Goal: Task Accomplishment & Management: Complete application form

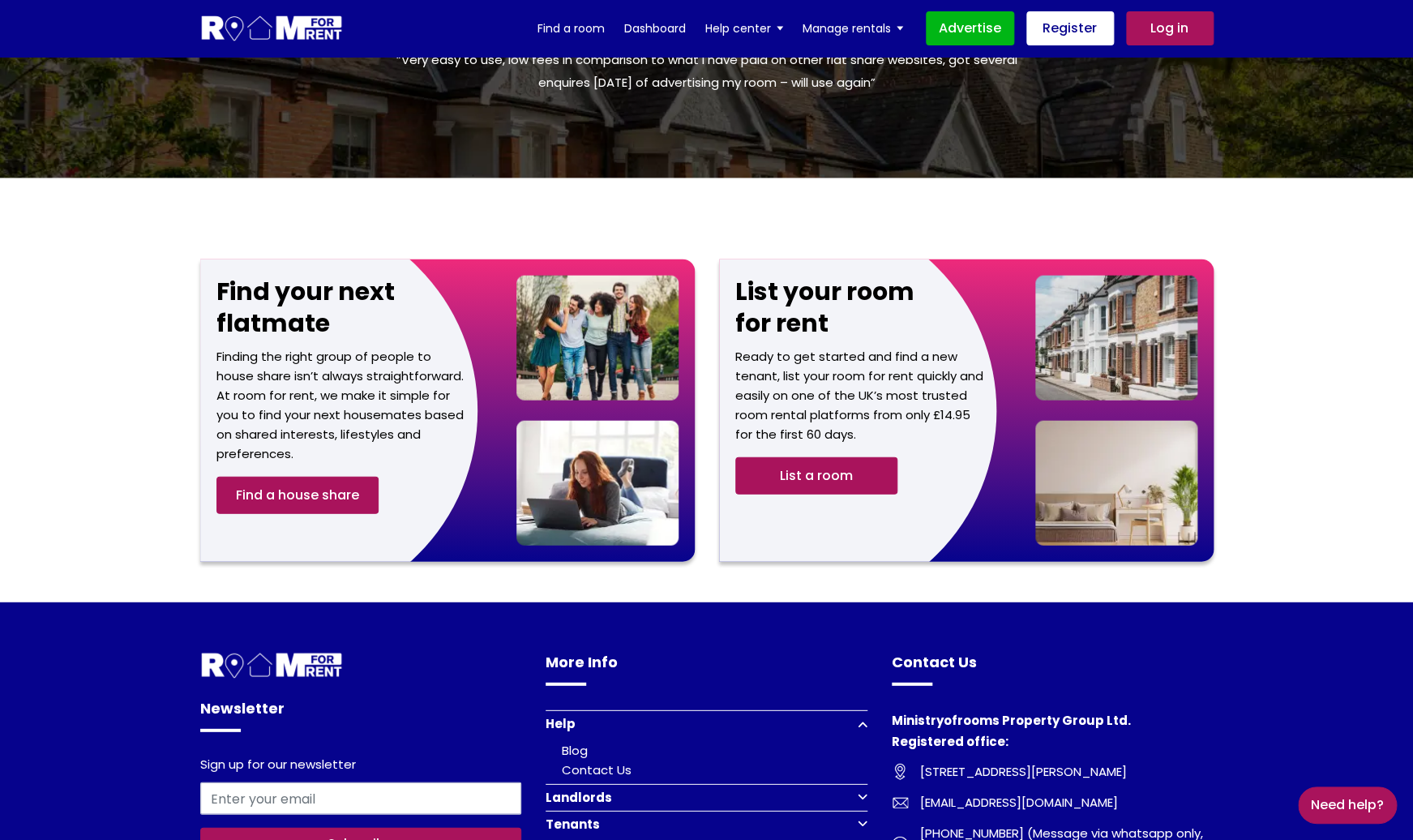
scroll to position [1974, 0]
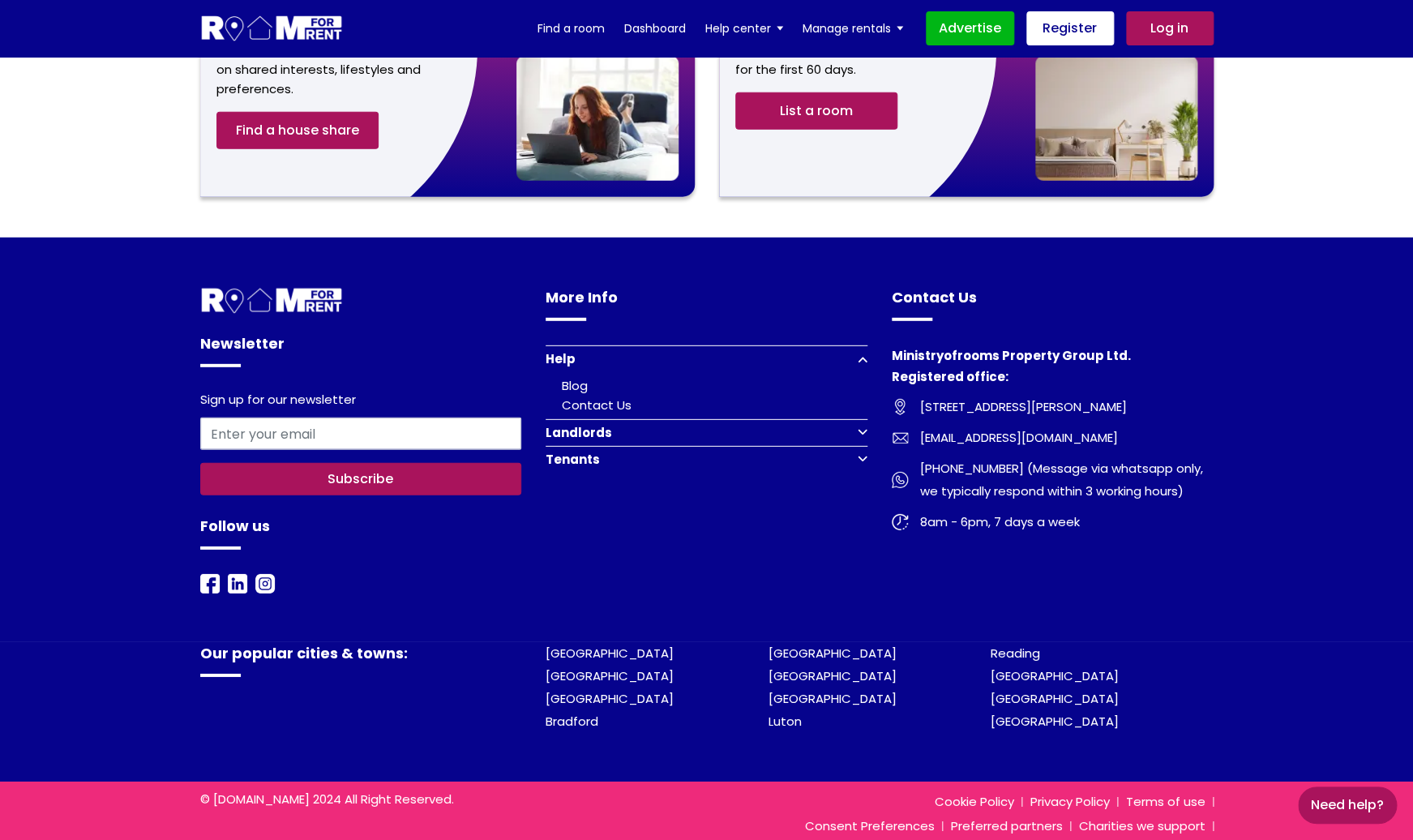
click at [704, 419] on button "Landlords" at bounding box center [706, 432] width 322 height 27
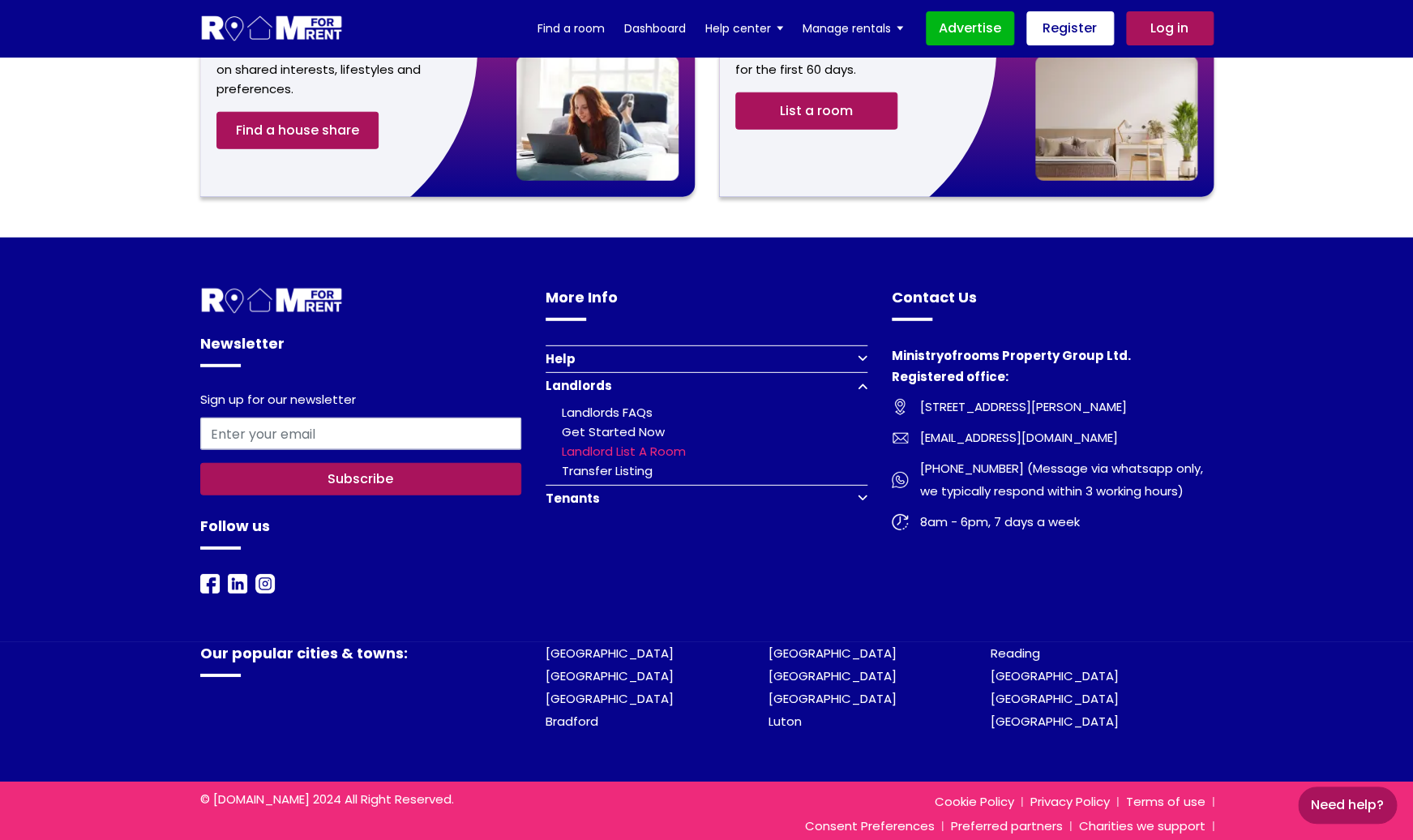
click at [622, 443] on link "Landlord list a room" at bounding box center [623, 451] width 124 height 17
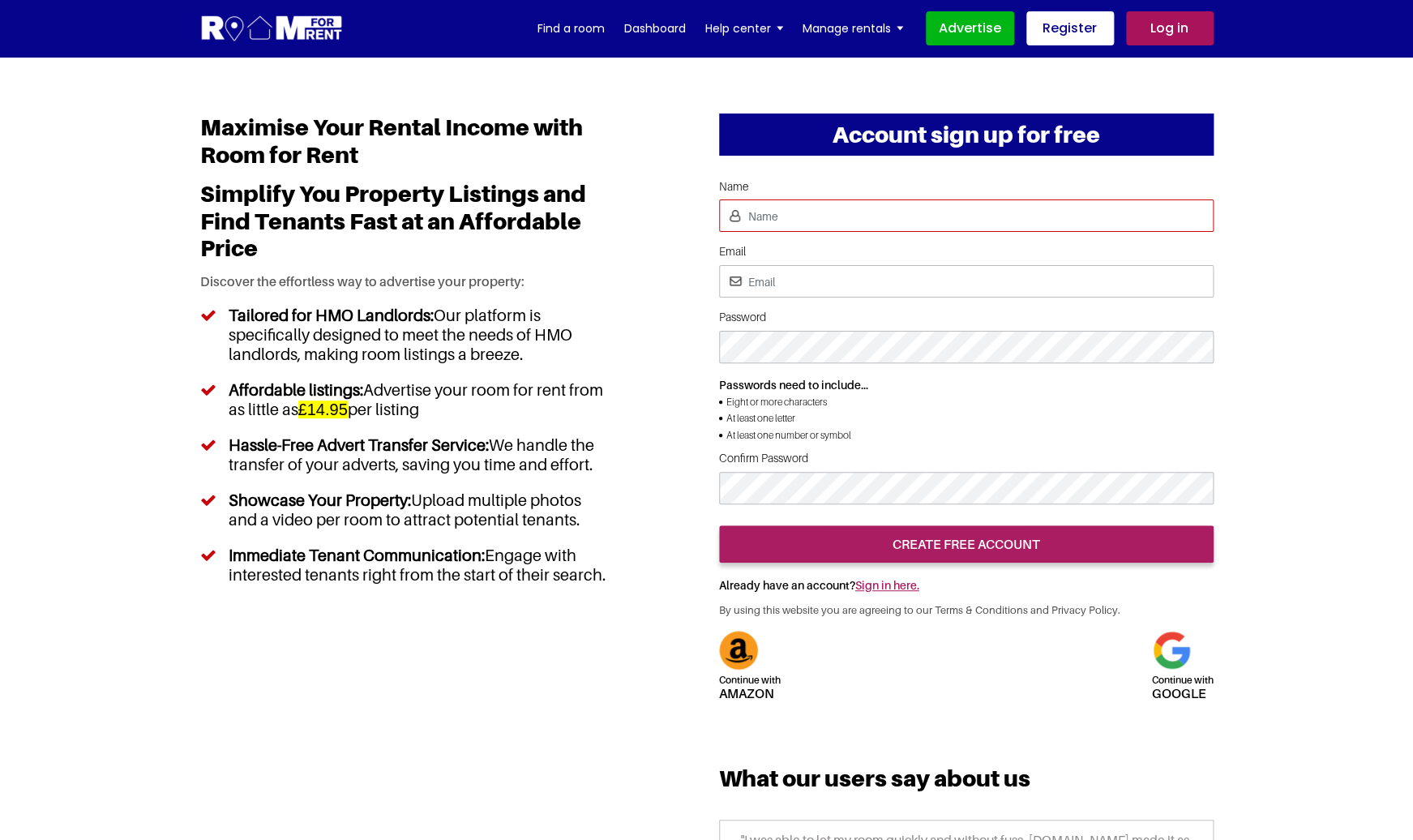
click at [844, 227] on input "Name" at bounding box center [966, 216] width 494 height 33
type input "mukesh"
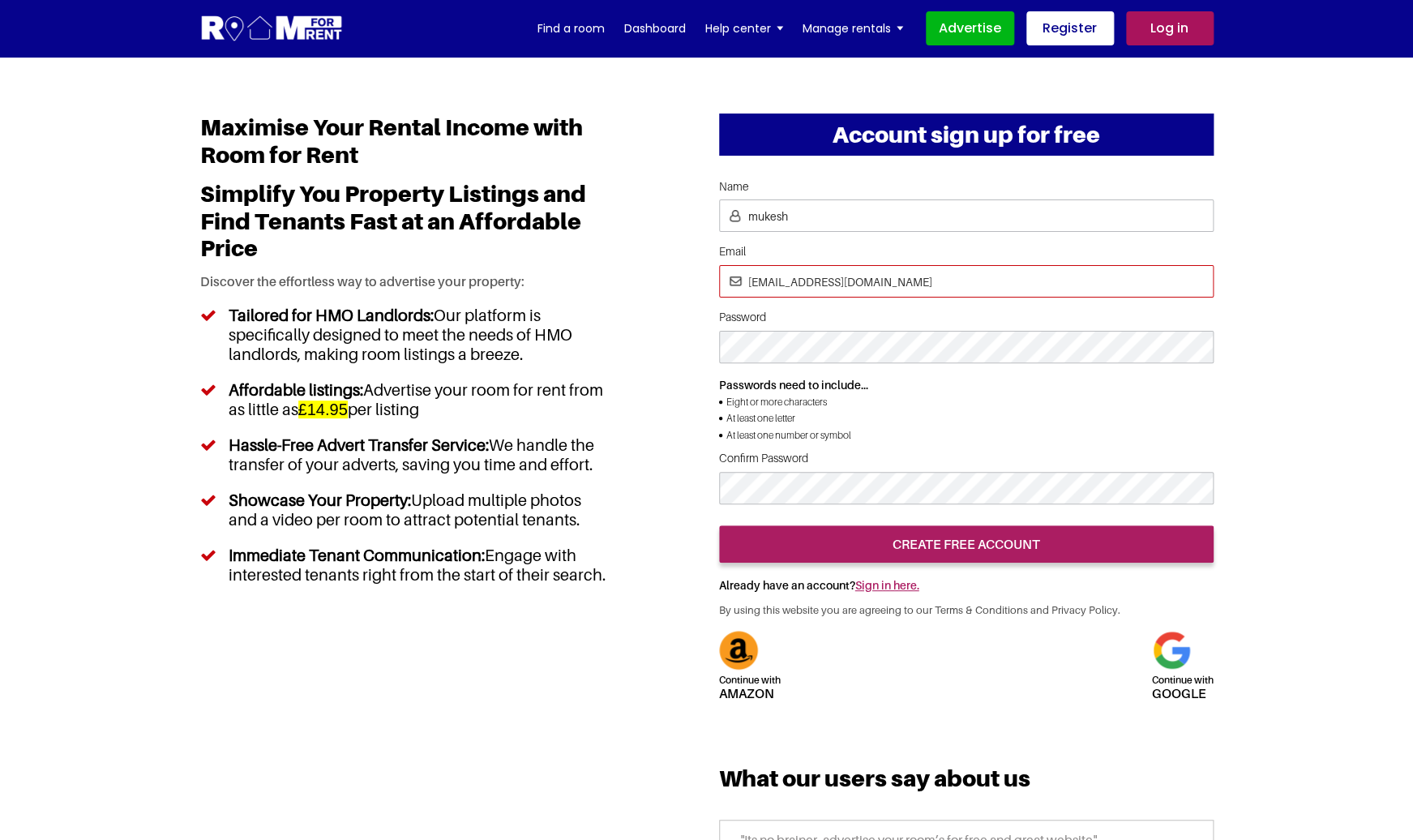
type input "[EMAIL_ADDRESS][DOMAIN_NAME]"
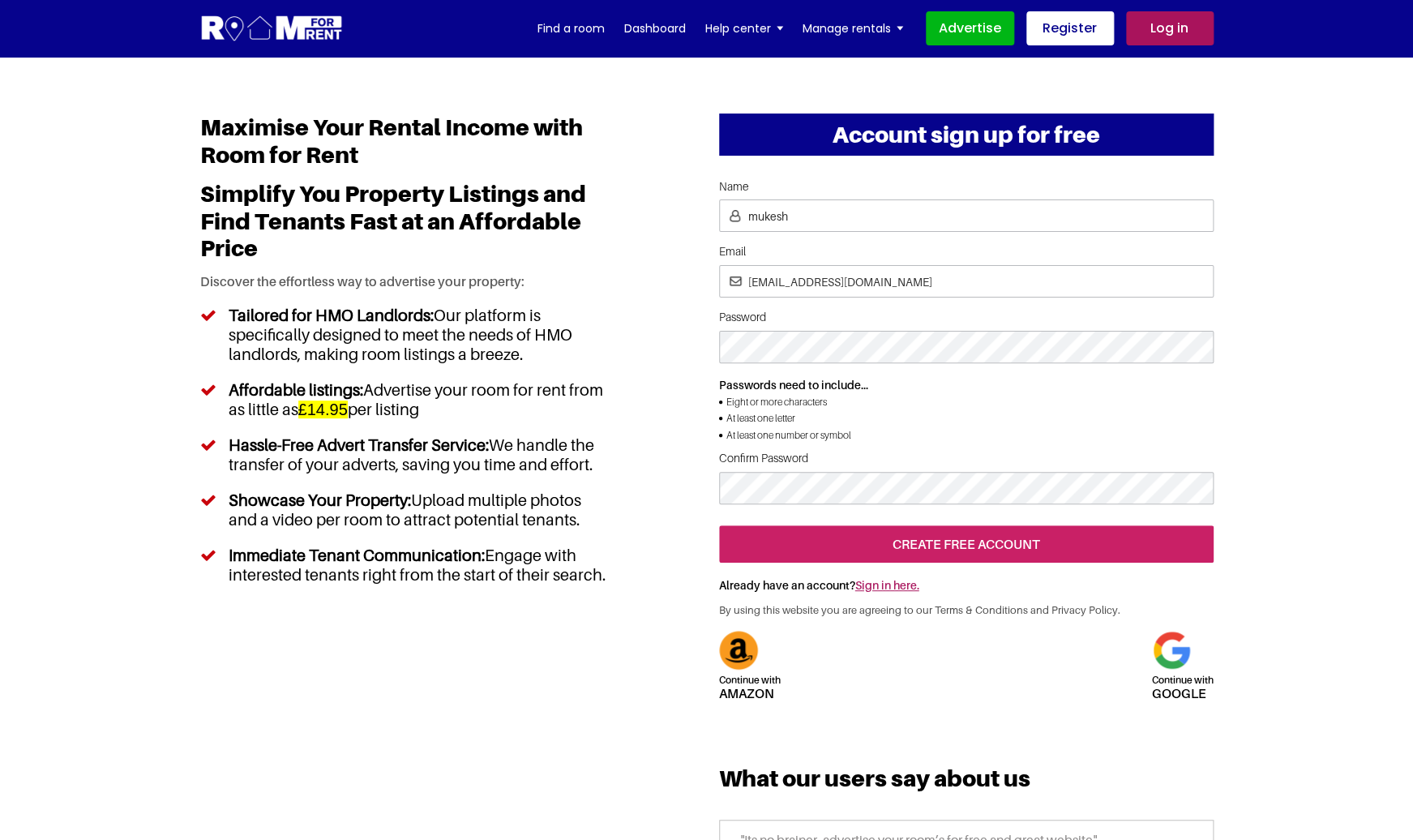
click at [1077, 562] on input "create free account" at bounding box center [966, 544] width 494 height 37
click at [1000, 562] on input "create free account" at bounding box center [966, 544] width 494 height 37
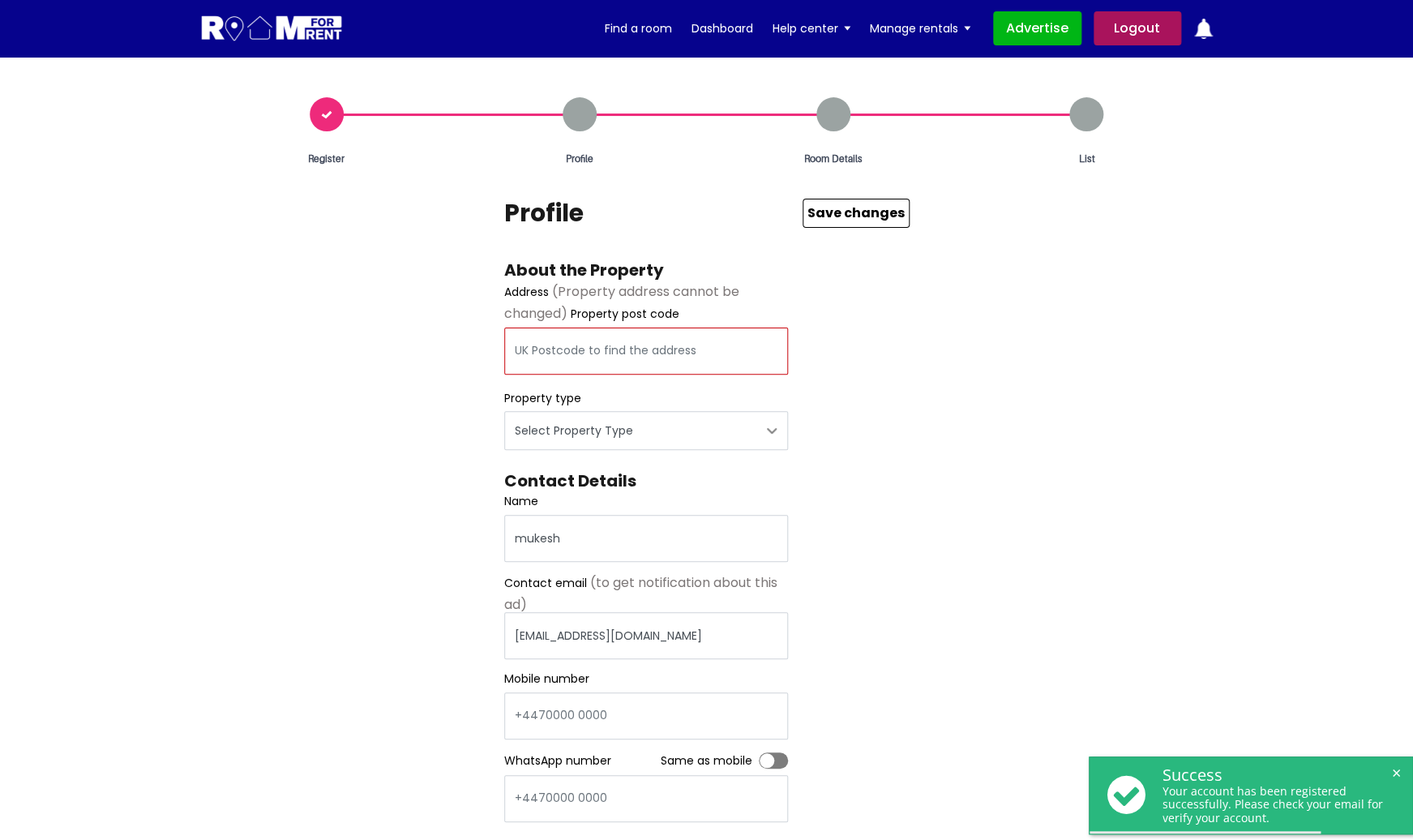
click at [613, 361] on input "text" at bounding box center [645, 350] width 284 height 47
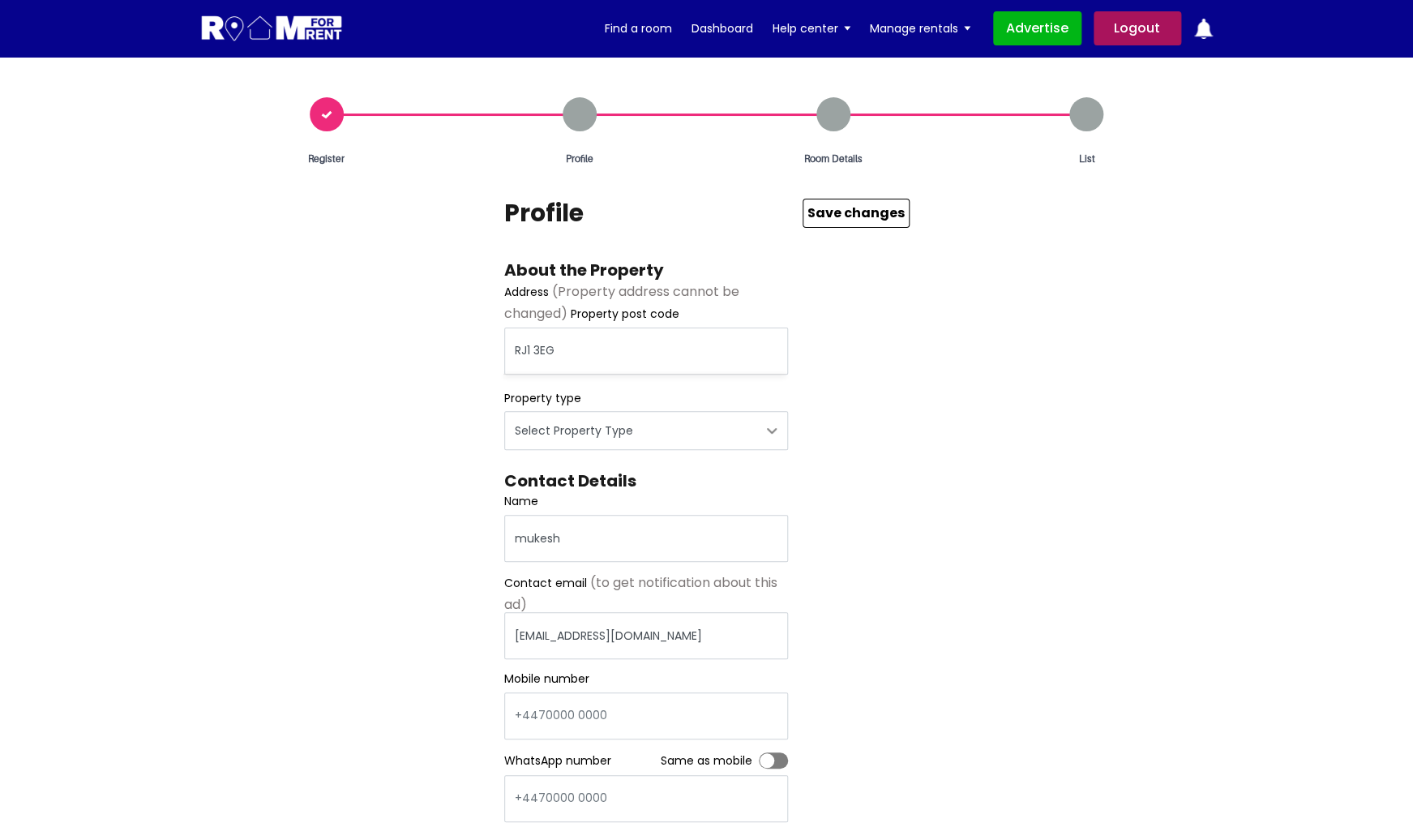
click at [278, 32] on img at bounding box center [271, 29] width 143 height 30
click at [531, 352] on input "RJ1 3EG" at bounding box center [645, 350] width 284 height 47
type input "Reading RG1 3EG, [GEOGRAPHIC_DATA]"
select select "House"
click option "House" at bounding box center [0, 0] width 0 height 0
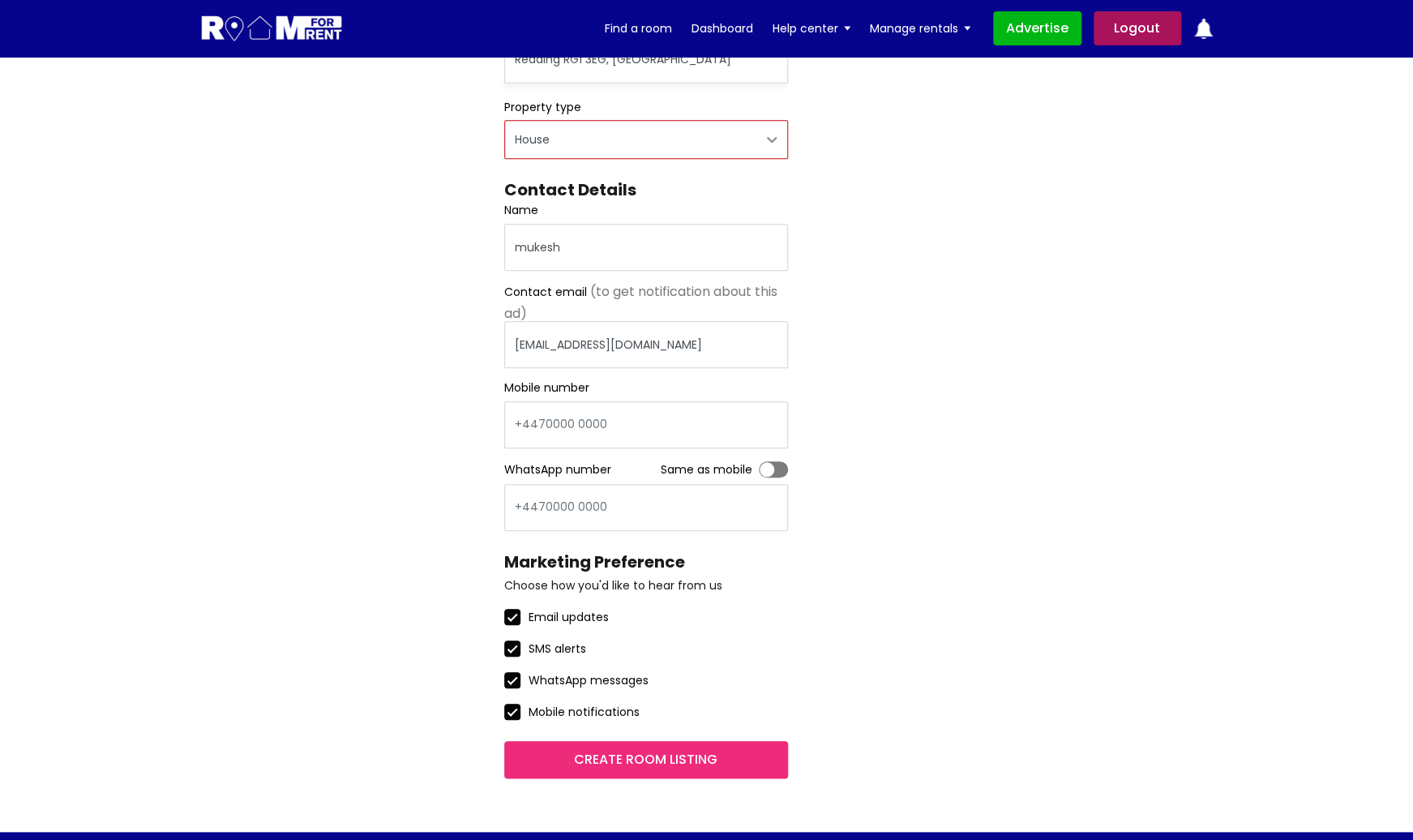
scroll to position [293, 0]
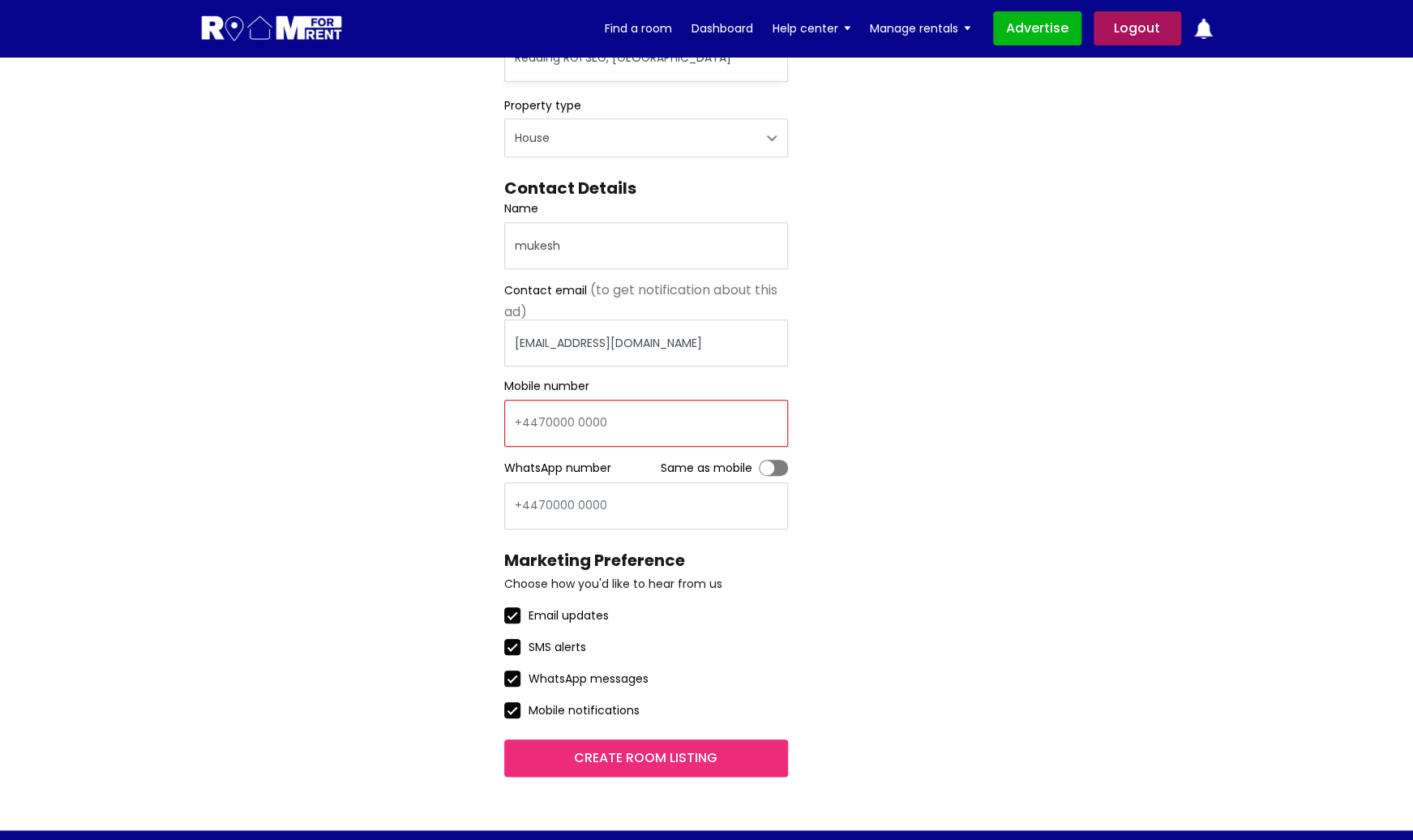
click at [580, 424] on input "Mobile number" at bounding box center [645, 423] width 284 height 47
type input "[PHONE_NUMBER]"
click at [771, 468] on label "Toggle" at bounding box center [773, 468] width 29 height 16
click at [759, 460] on input "Toggle" at bounding box center [759, 460] width 0 height 0
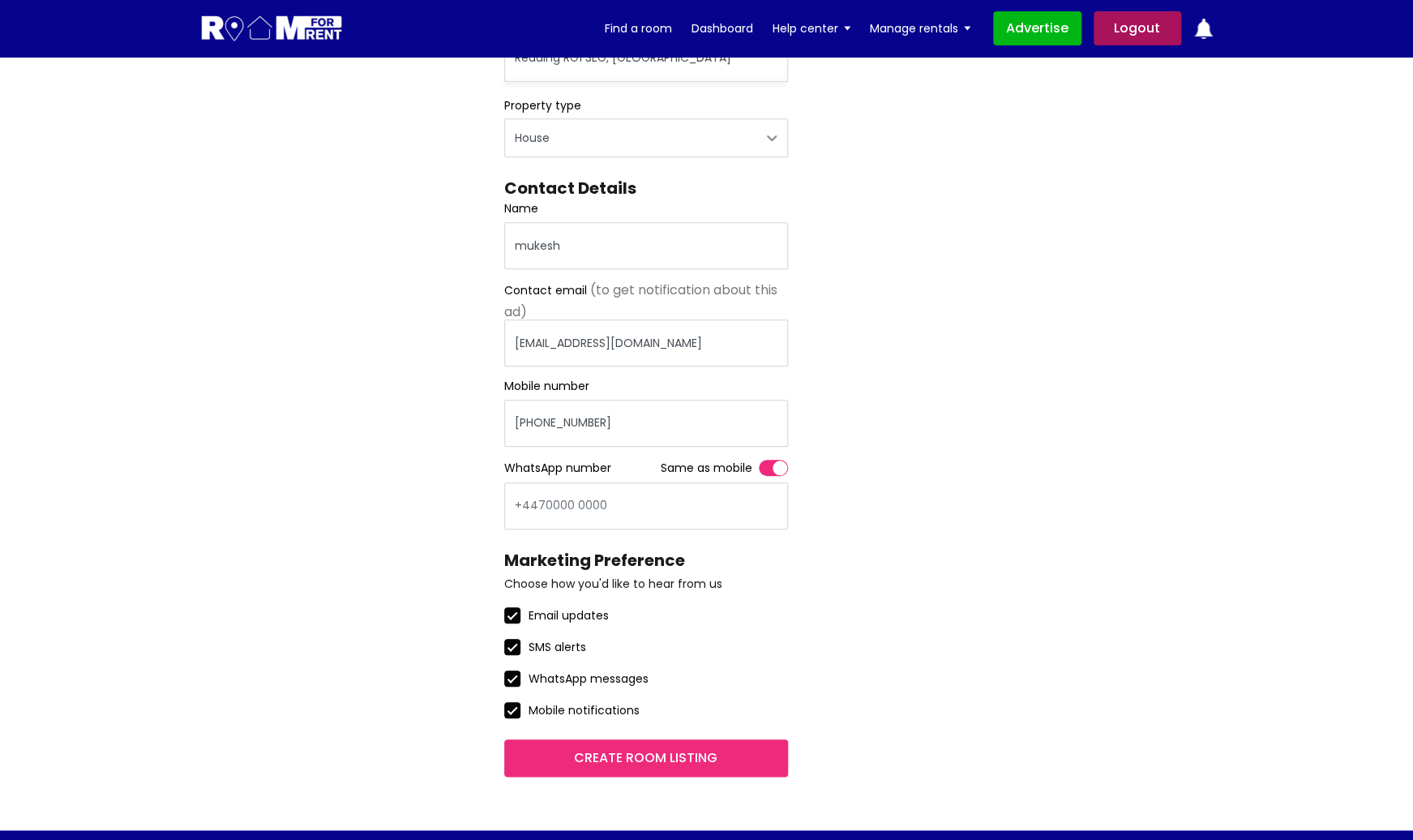
type input "[PHONE_NUMBER]"
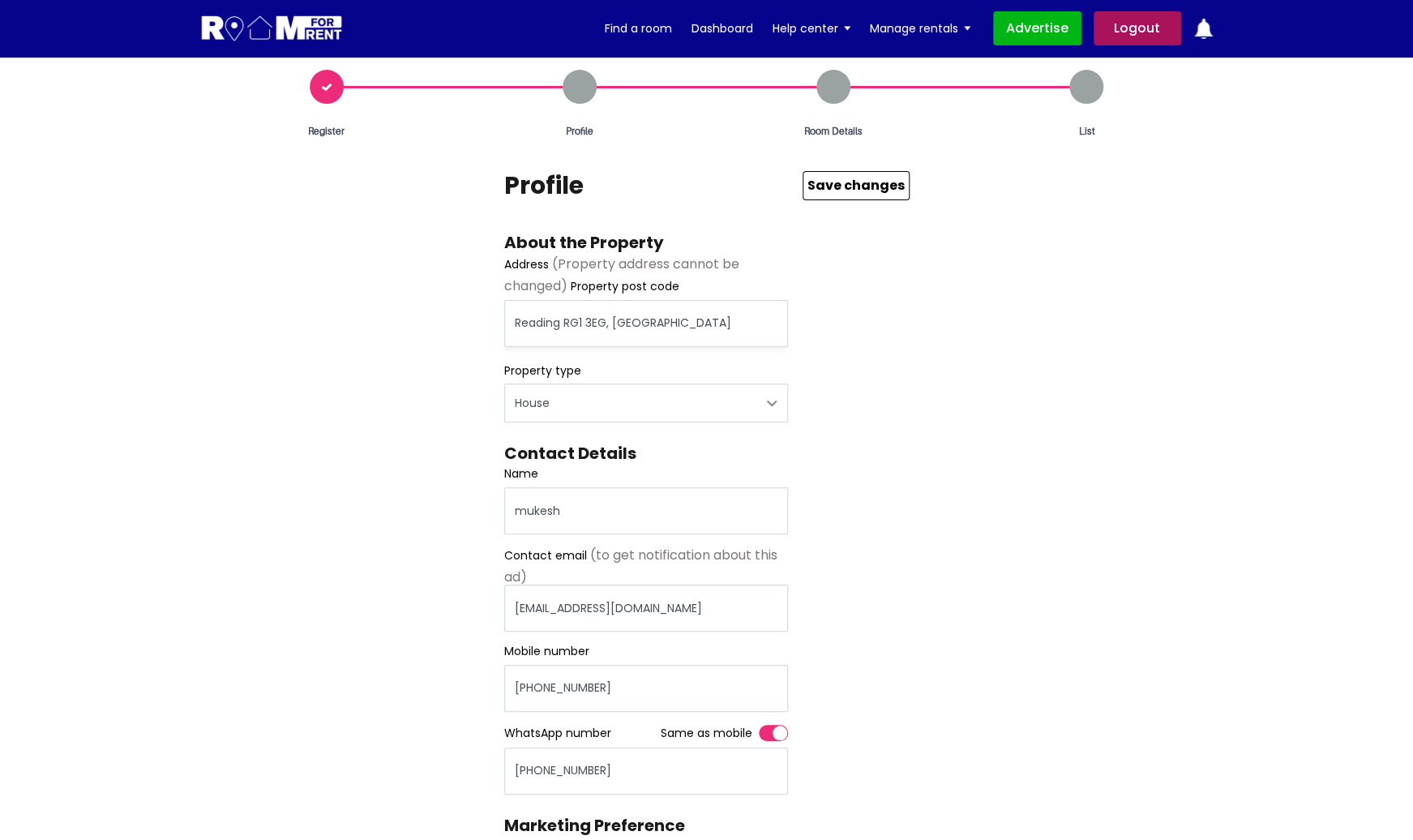
scroll to position [0, 0]
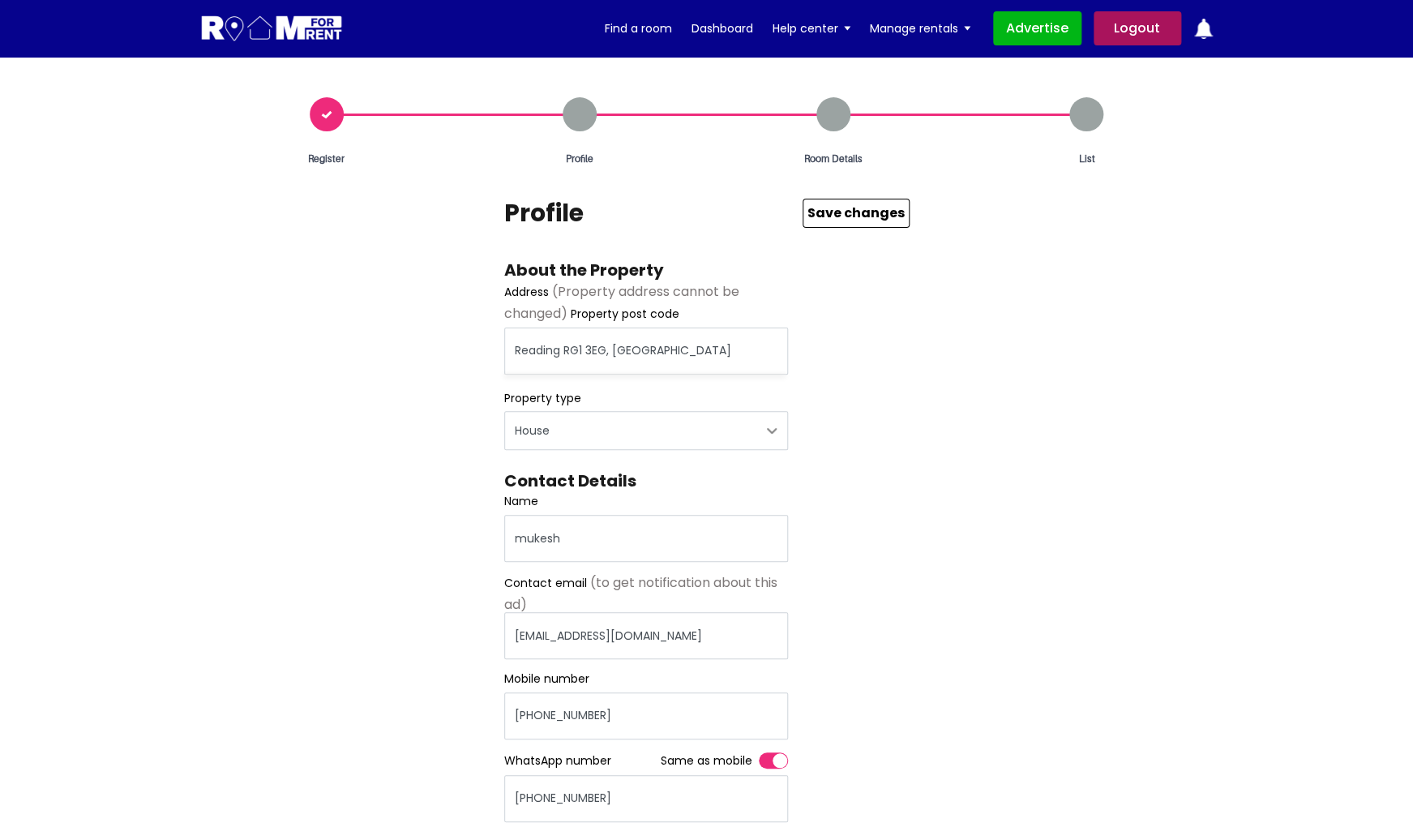
click at [832, 214] on button "Save Changes" at bounding box center [856, 213] width 107 height 29
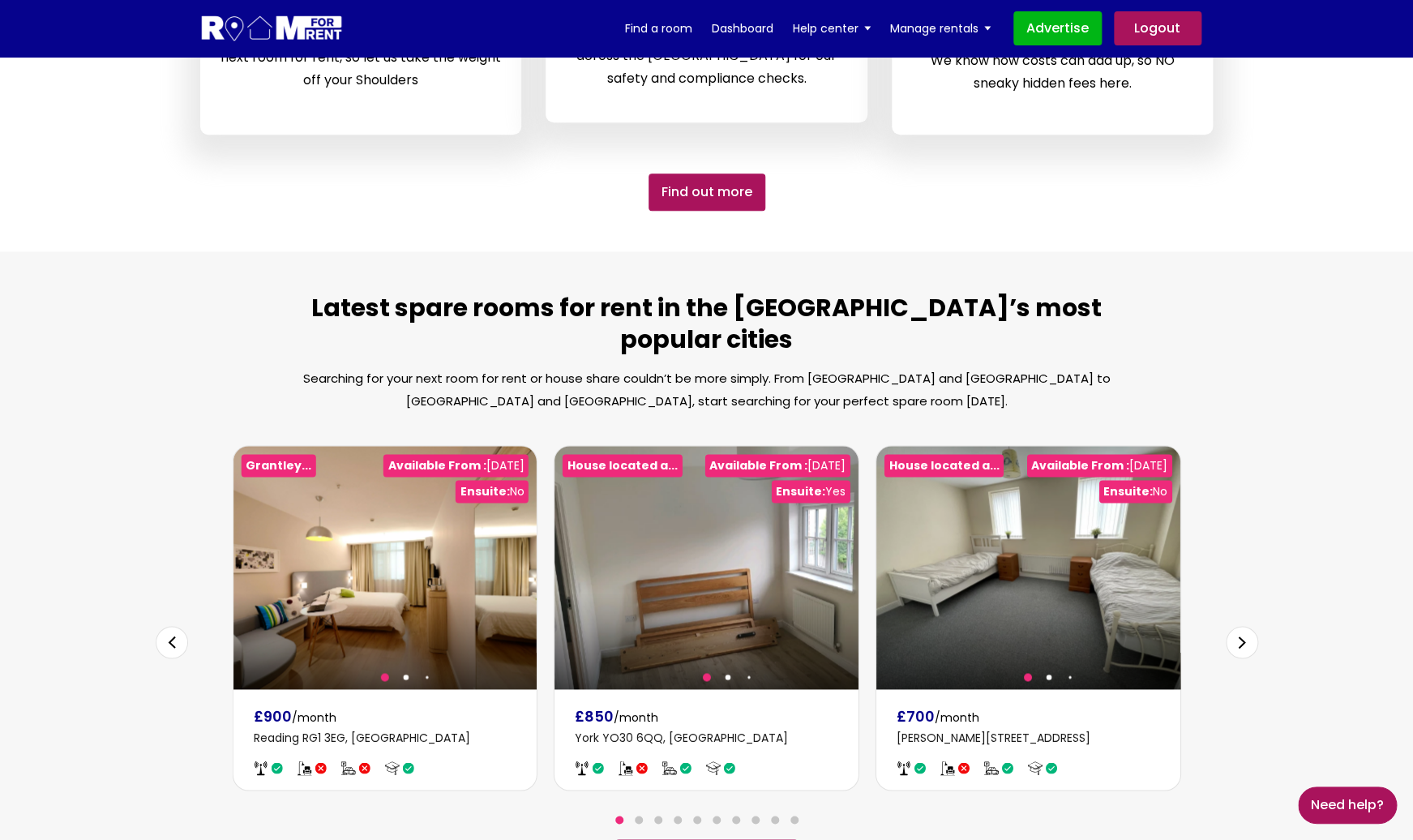
scroll to position [737, 0]
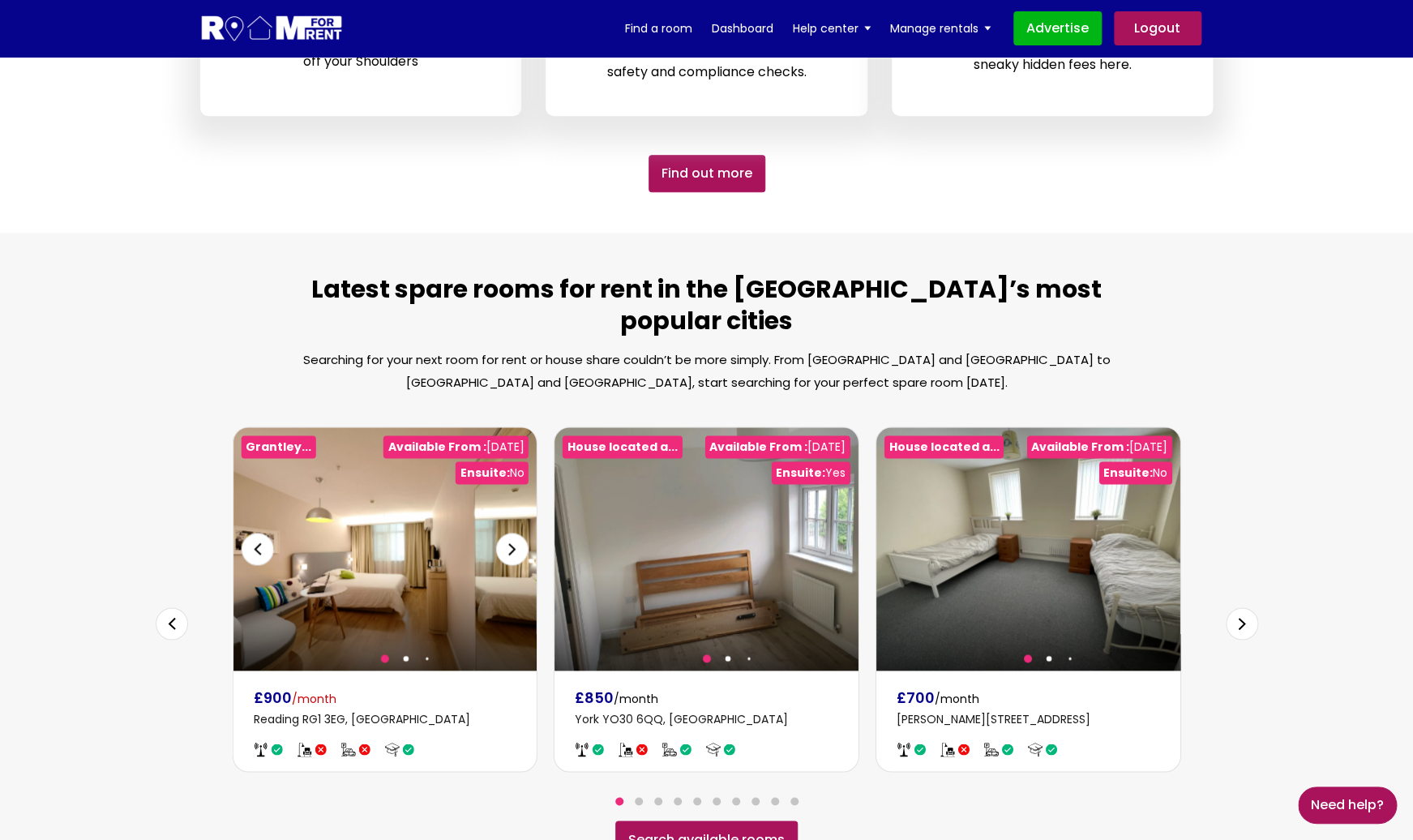
click at [378, 561] on div at bounding box center [385, 548] width 304 height 243
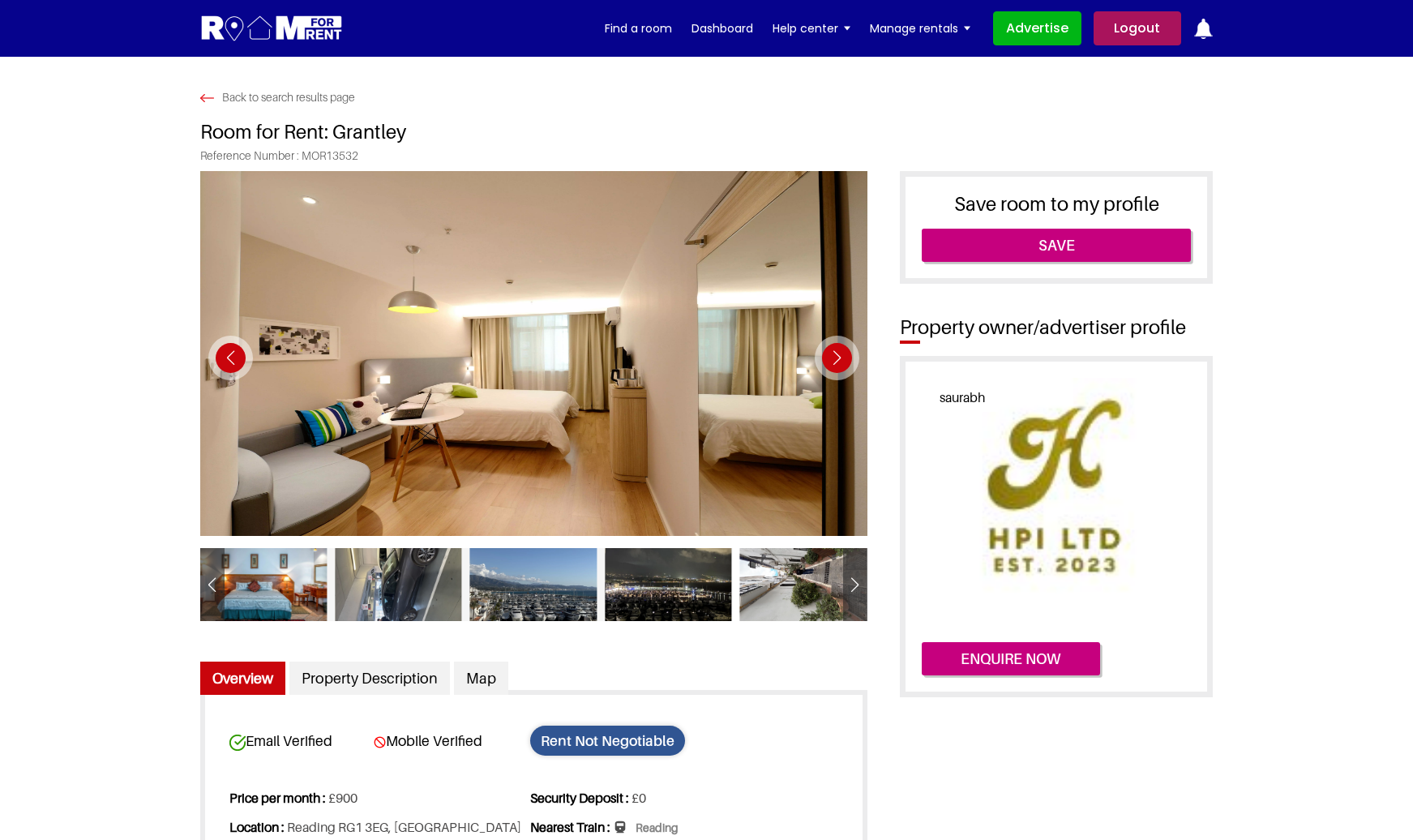
scroll to position [403, 0]
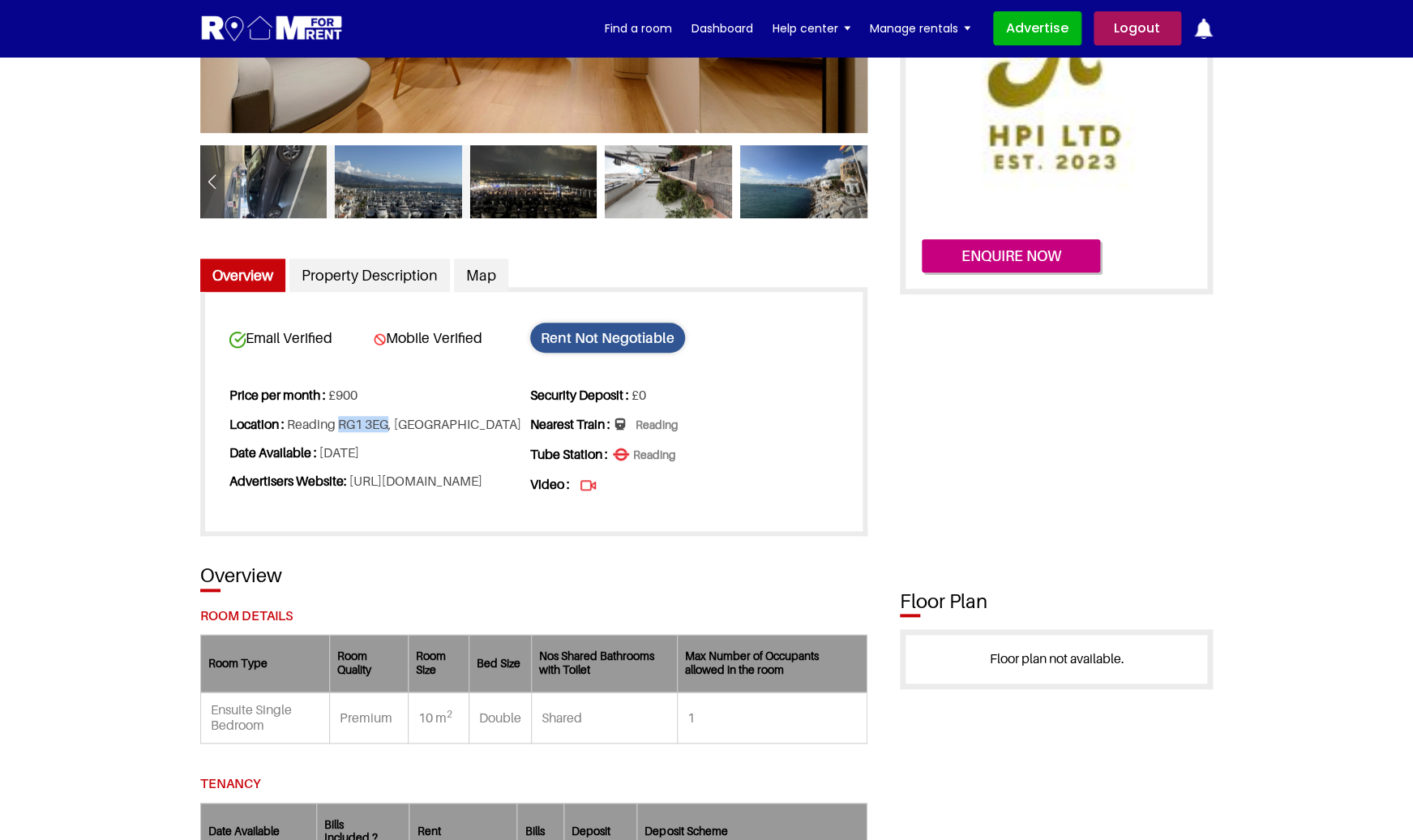
drag, startPoint x: 395, startPoint y: 424, endPoint x: 345, endPoint y: 428, distance: 50.2
click at [345, 428] on li "Location : Reading RG1 3EG, UK" at bounding box center [378, 424] width 298 height 28
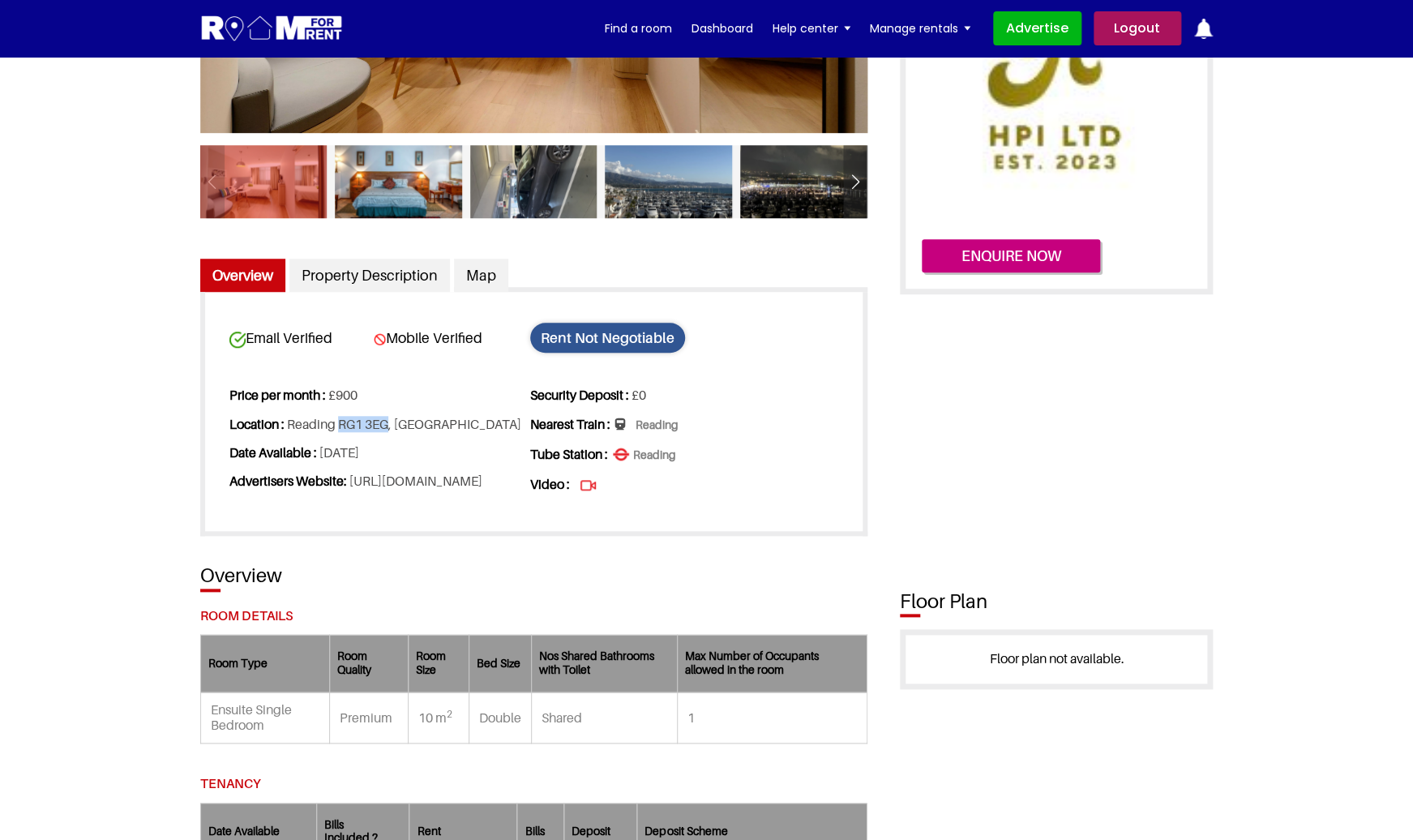
copy li "RG1 3EG"
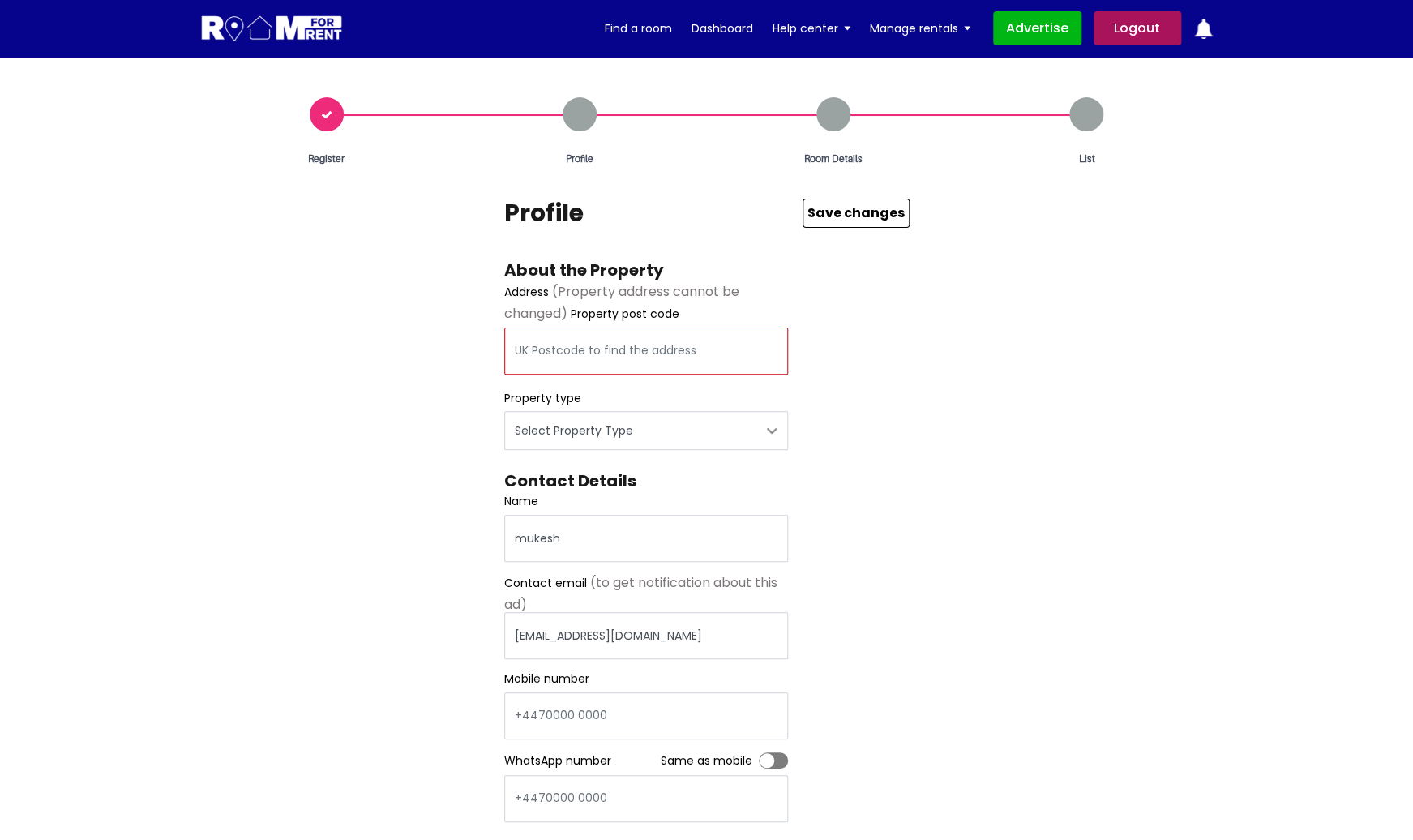
click at [635, 340] on input "text" at bounding box center [645, 350] width 284 height 47
paste input "RG1 3EG"
type input "Reading RG1 3EG, UK"
select select "House"
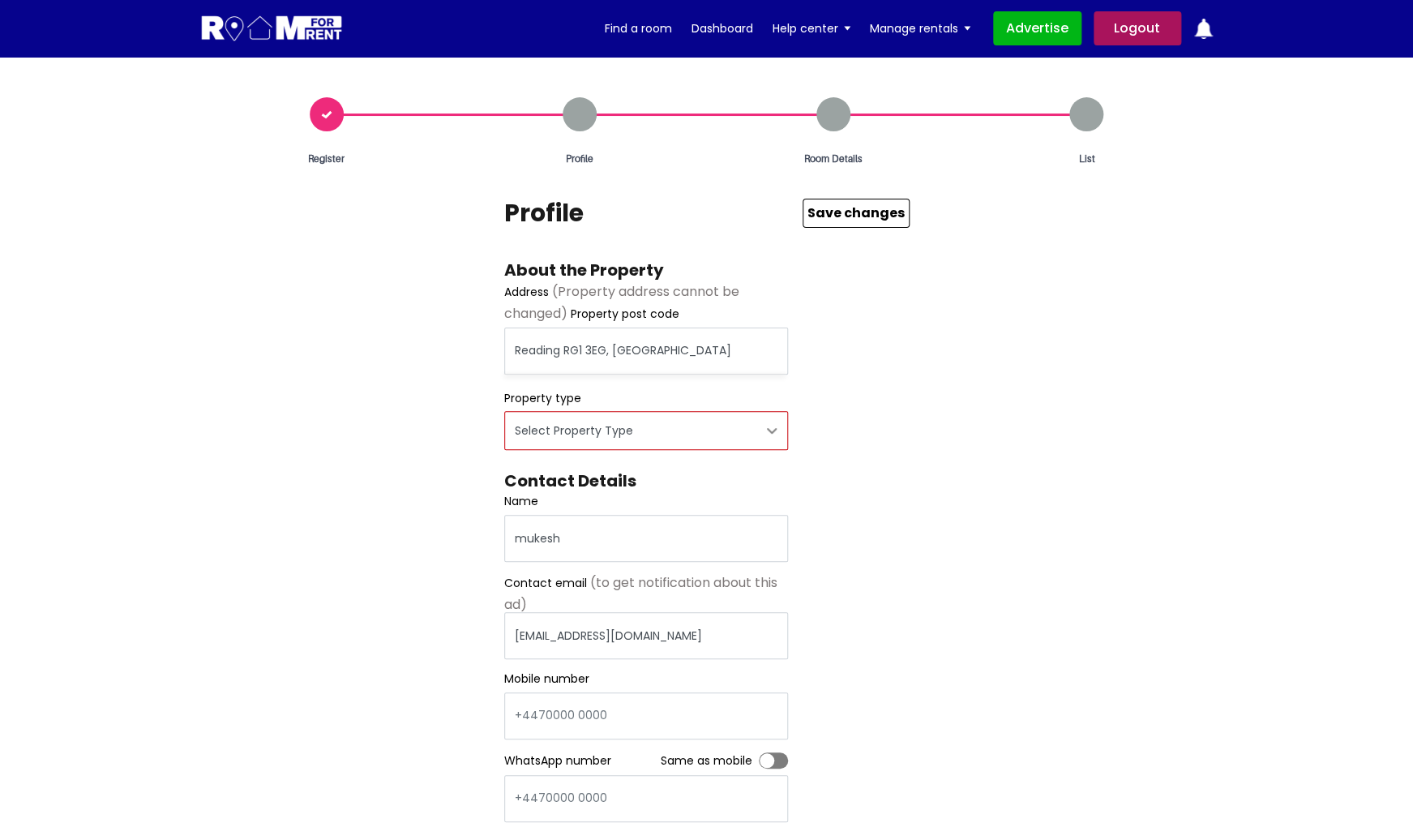
click option "House" at bounding box center [0, 0] width 0 height 0
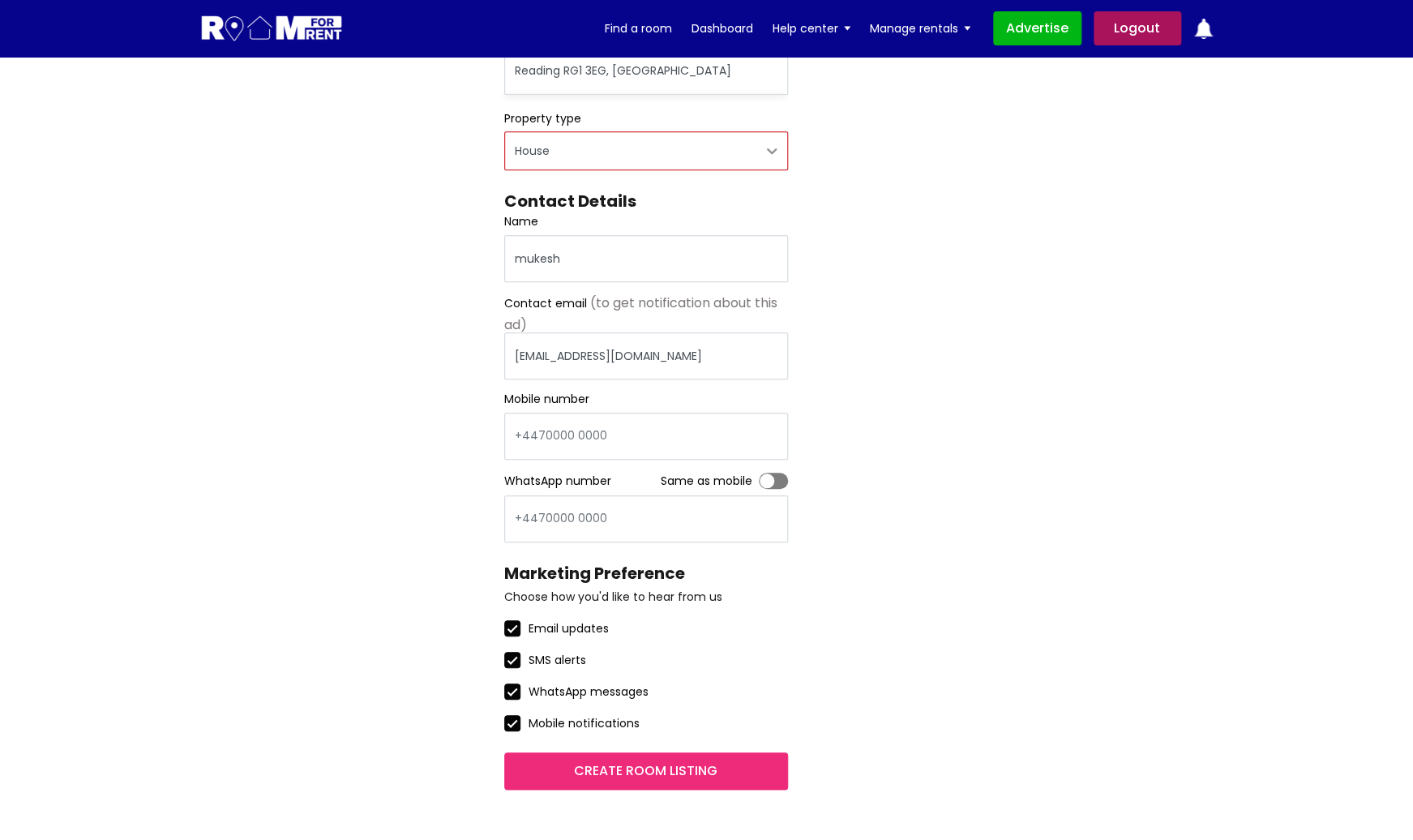
scroll to position [300, 0]
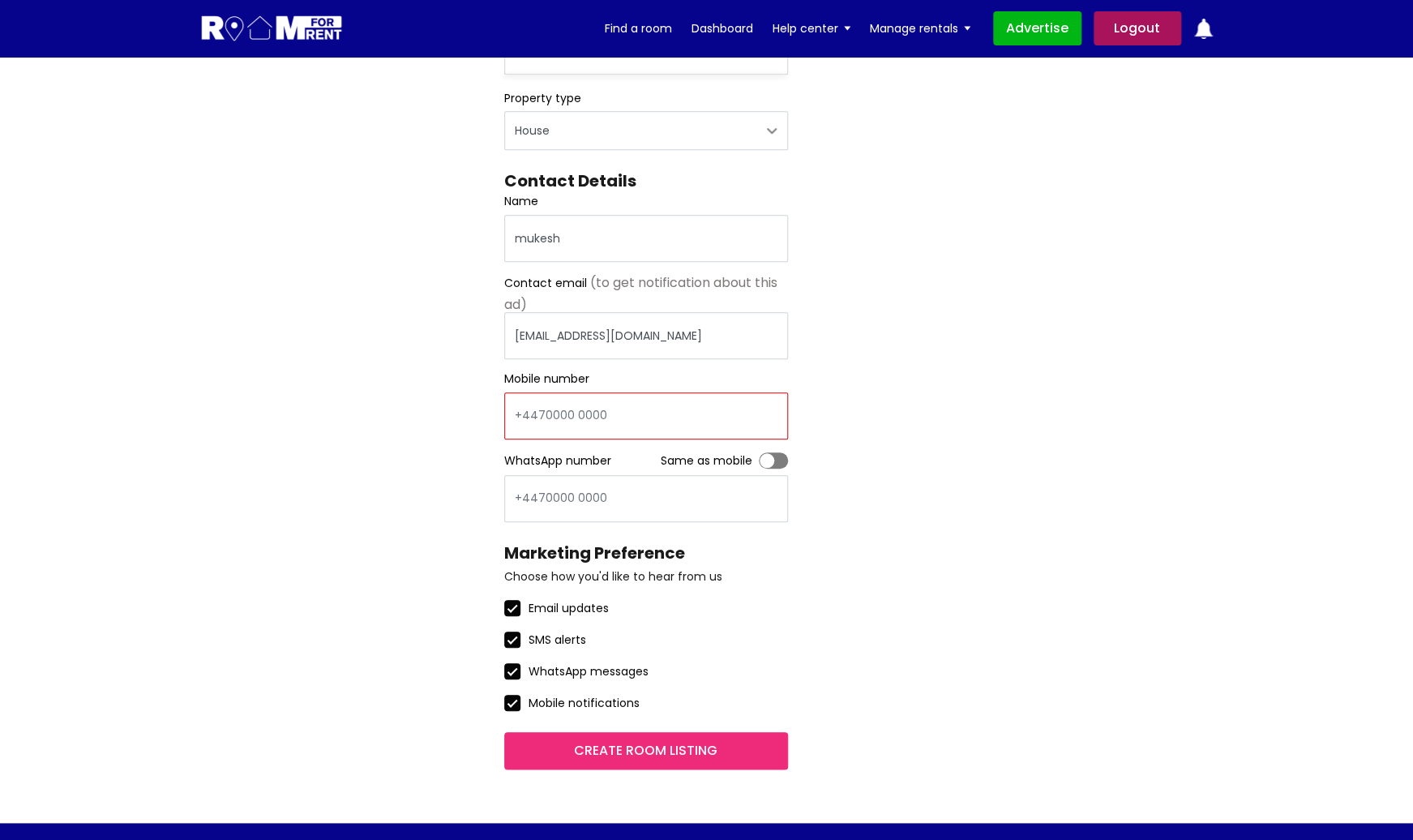
click at [673, 415] on input "Mobile number" at bounding box center [645, 416] width 284 height 47
type input "+44345234523"
click at [775, 463] on label "Toggle" at bounding box center [773, 461] width 29 height 16
click at [759, 453] on input "Toggle" at bounding box center [759, 453] width 0 height 0
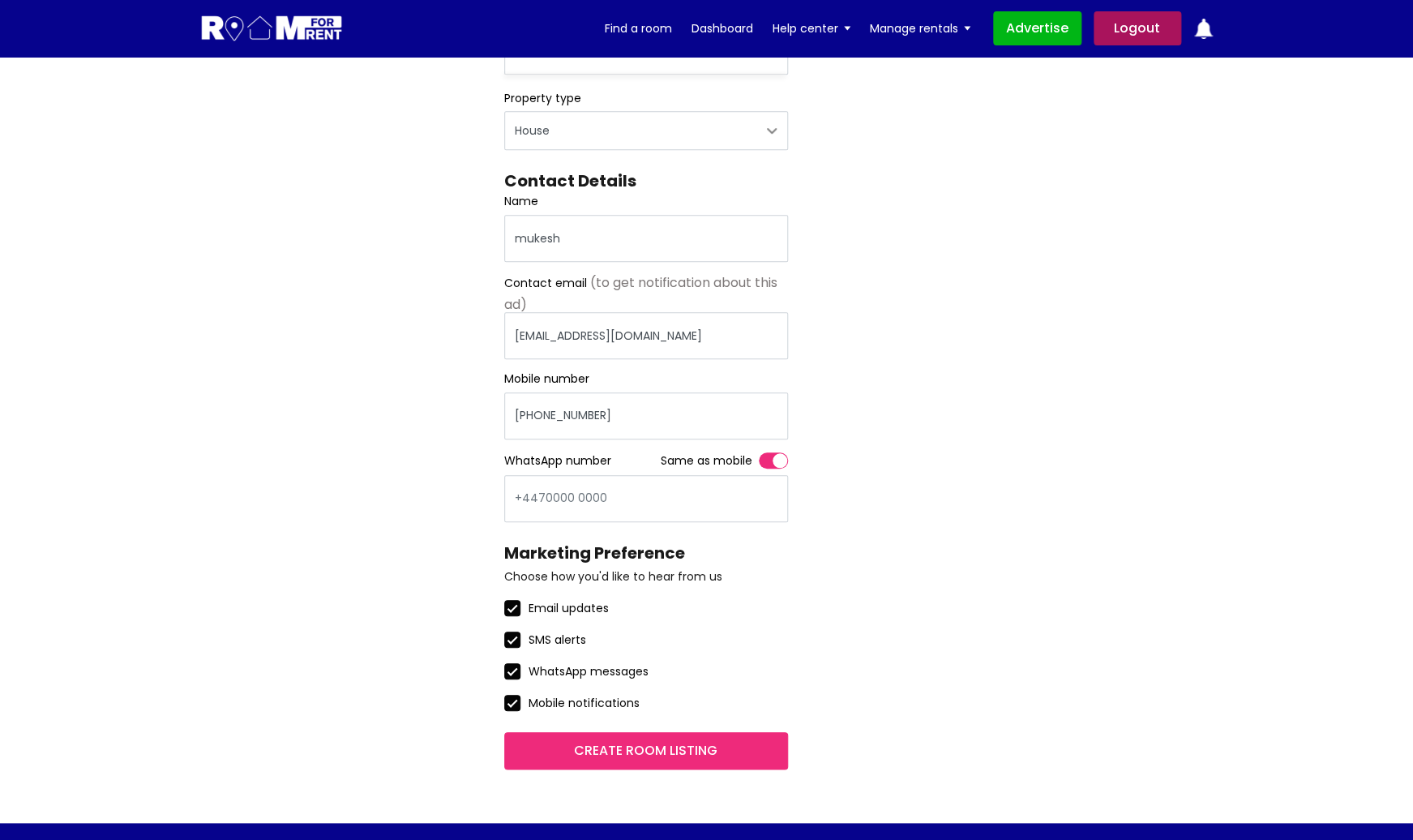
type input "+44345234523"
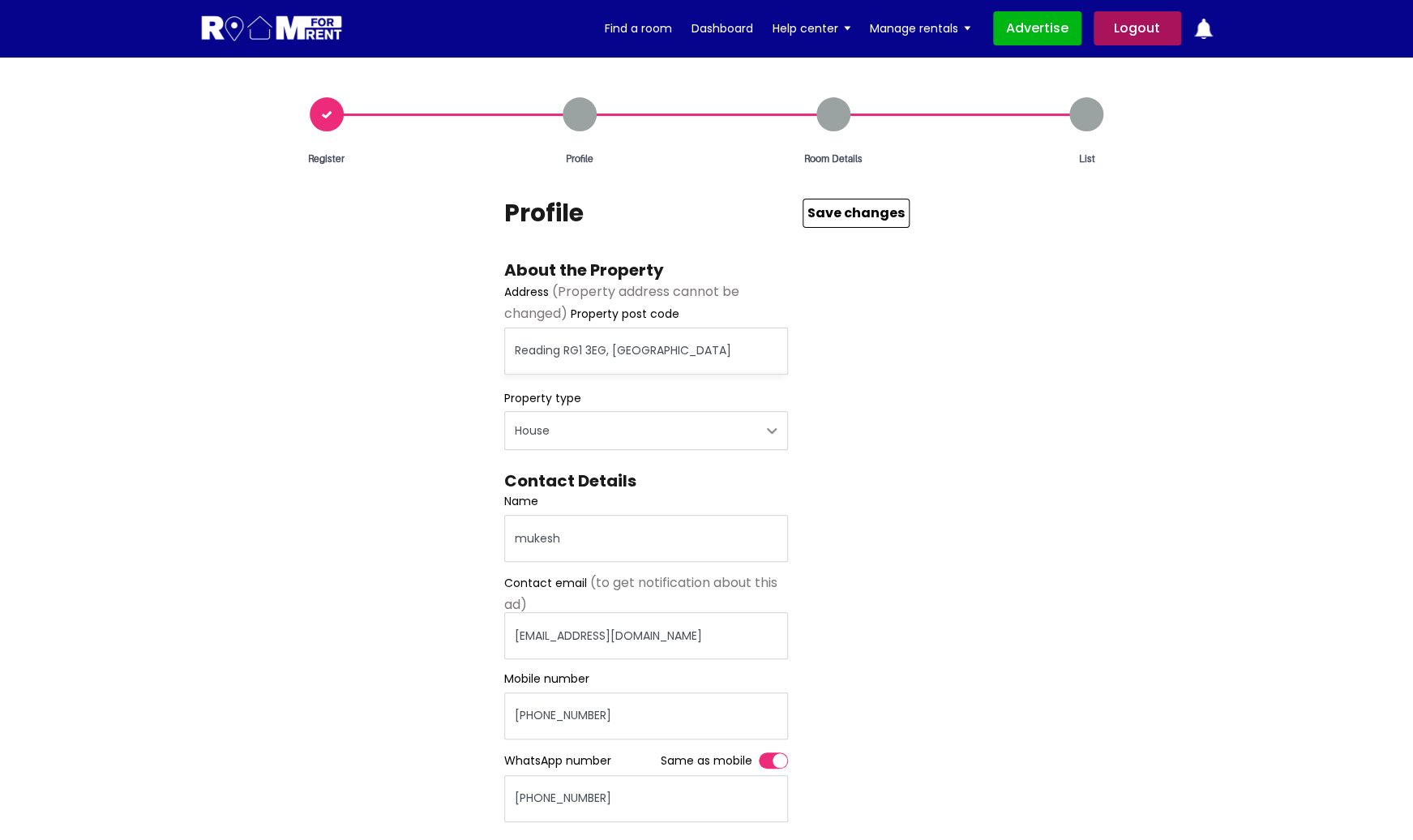
click at [852, 221] on button "Save Changes" at bounding box center [856, 213] width 107 height 29
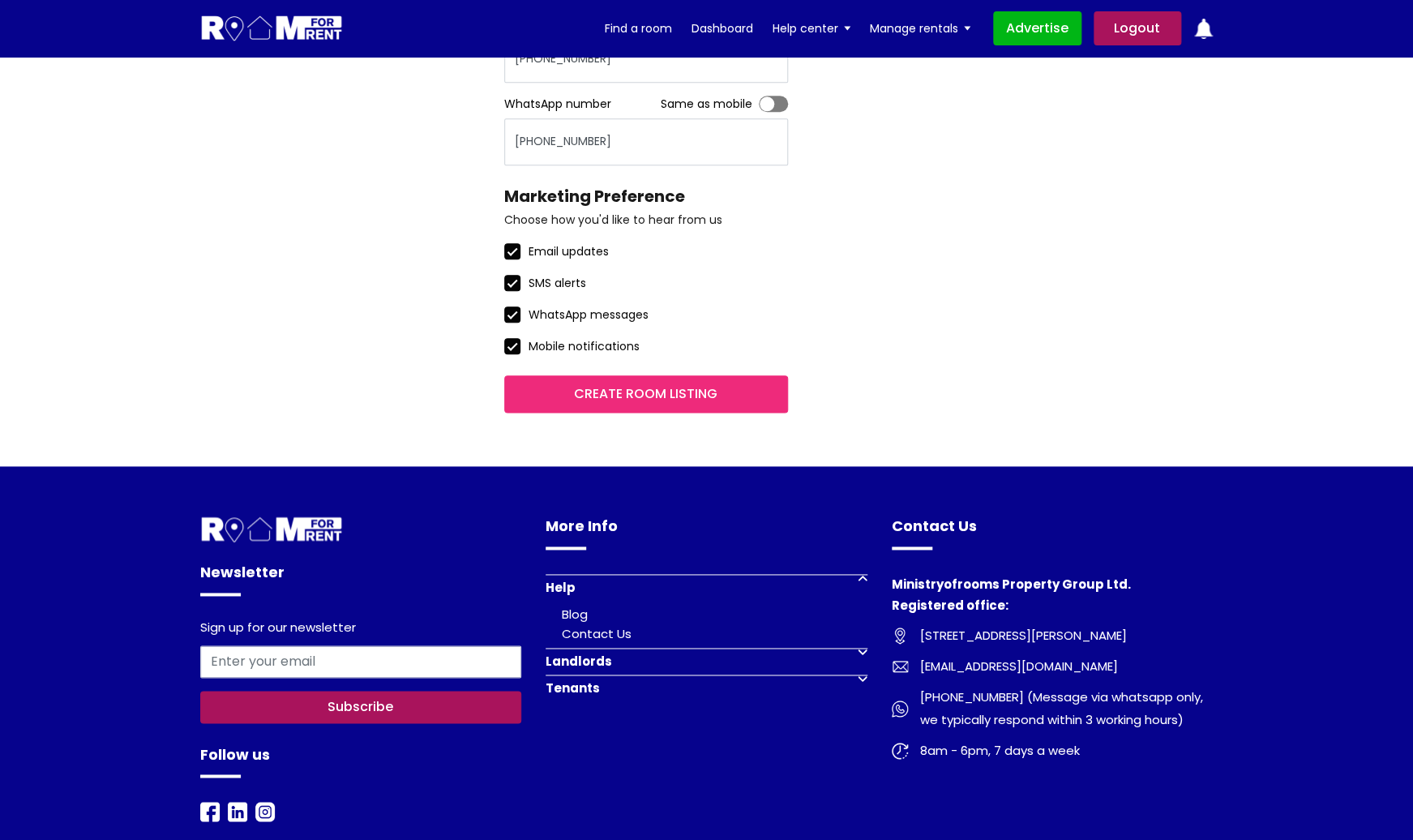
scroll to position [688, 0]
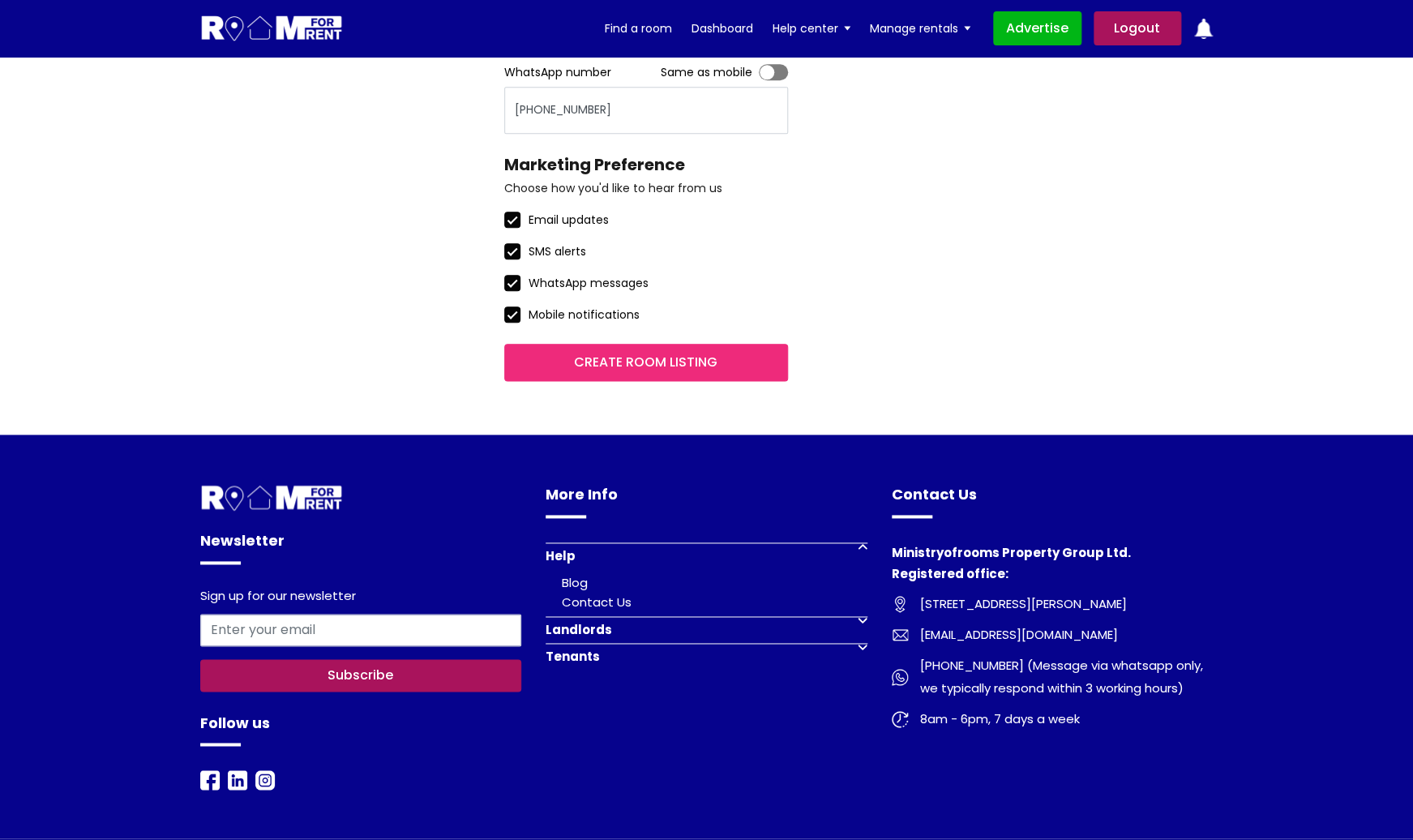
click at [654, 369] on input "Create room listing" at bounding box center [645, 363] width 284 height 37
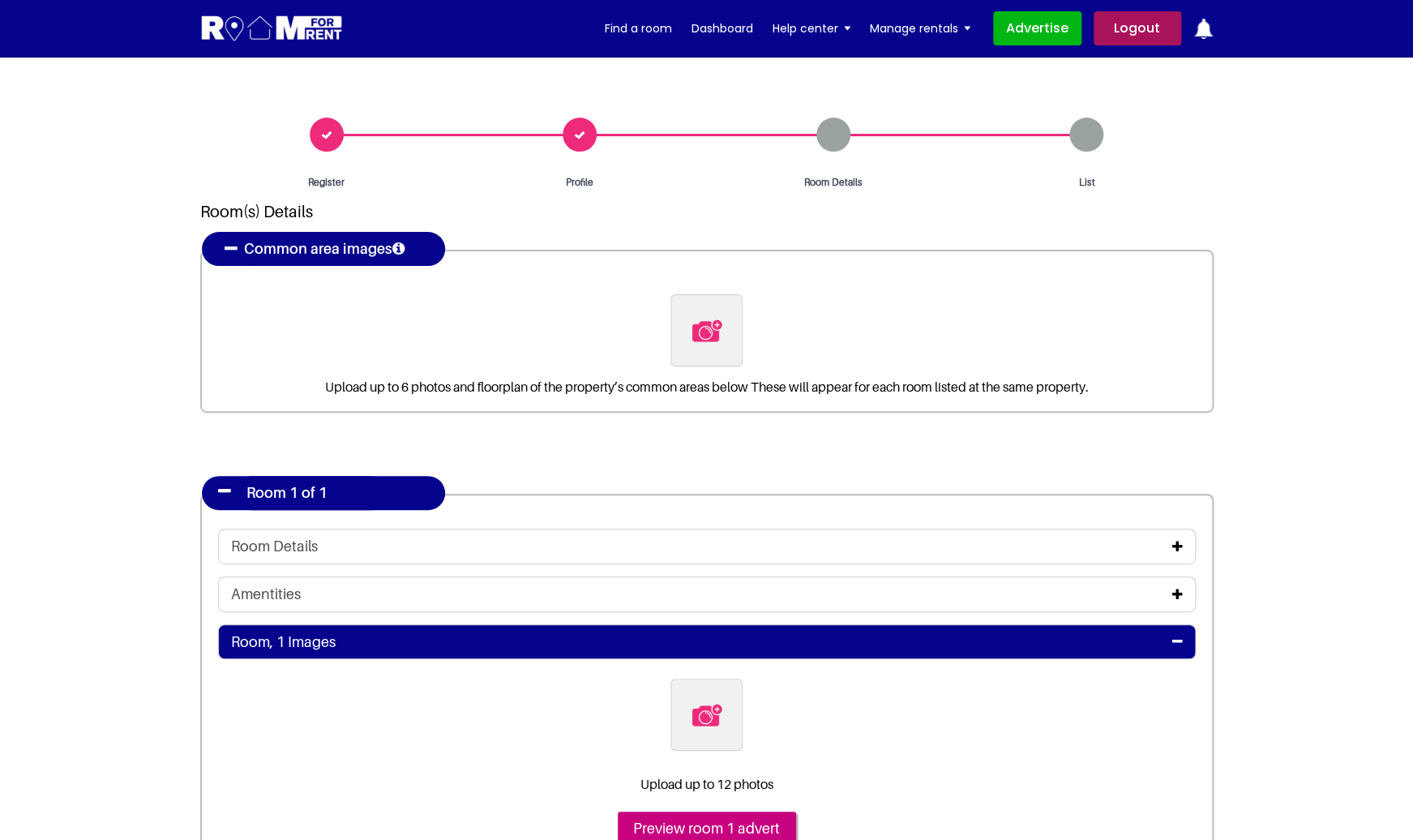
click at [1405, 178] on section "Register Profile Room Details List Room(s) Details" at bounding box center [706, 562] width 1413 height 1012
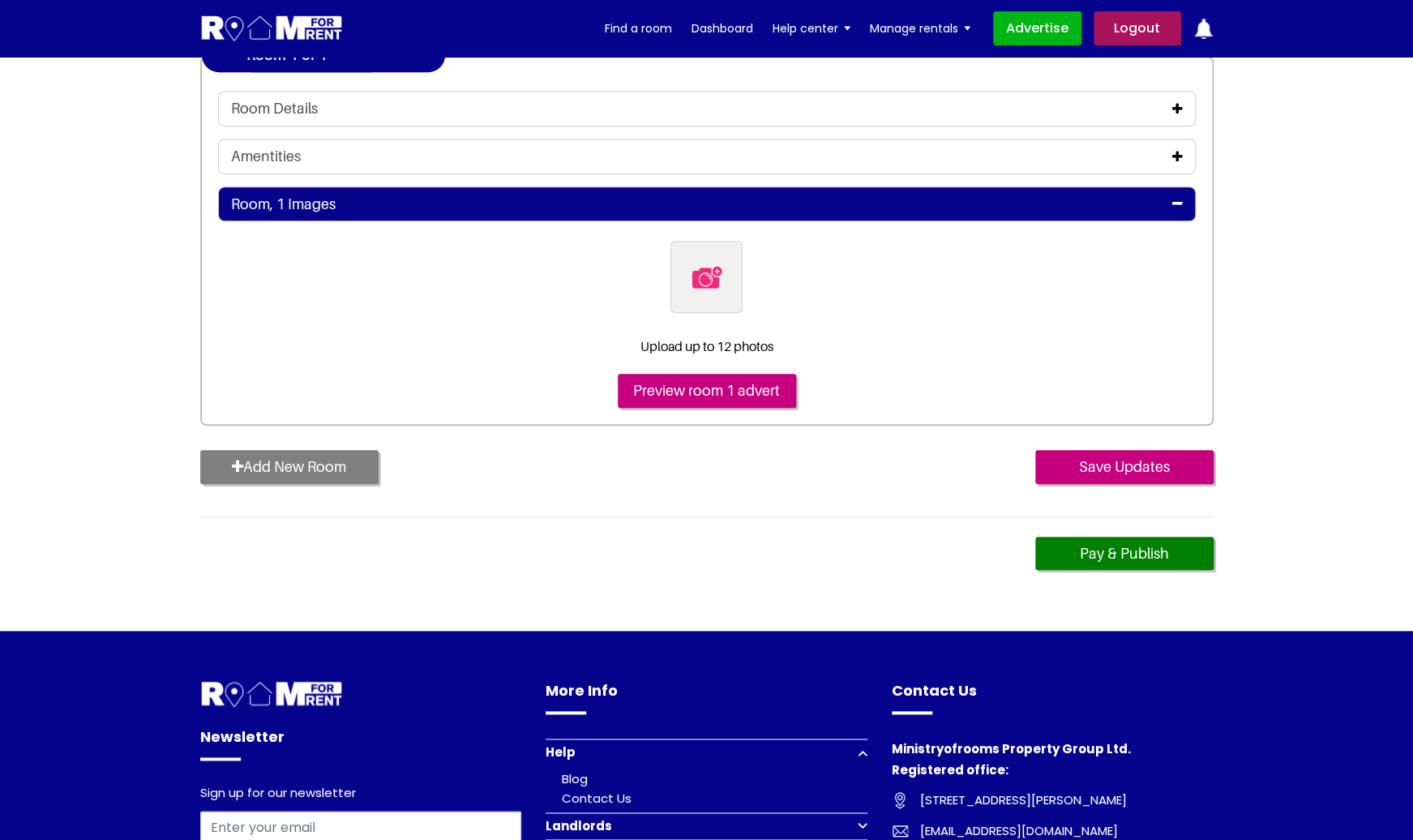
scroll to position [439, 0]
